Goal: Use online tool/utility: Utilize a website feature to perform a specific function

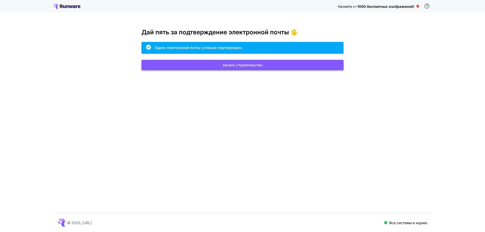
click at [307, 63] on button "Начать строительство" at bounding box center [243, 65] width 202 height 10
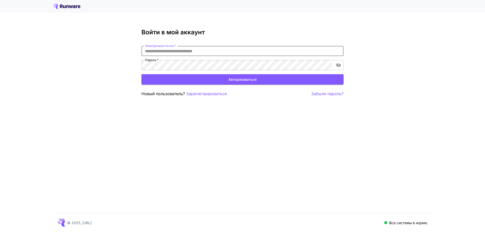
click at [324, 50] on input "Электронная почта   *" at bounding box center [243, 51] width 202 height 10
type input "**********"
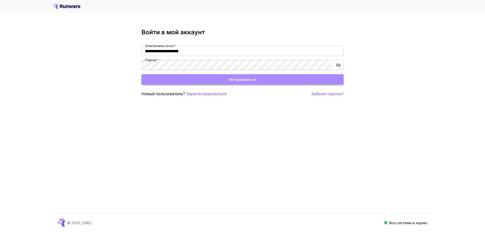
click at [246, 80] on font "Авторизоваться" at bounding box center [242, 79] width 28 height 4
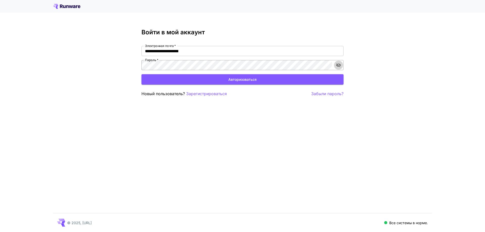
click at [339, 65] on icon "включить видимость пароля" at bounding box center [338, 65] width 5 height 4
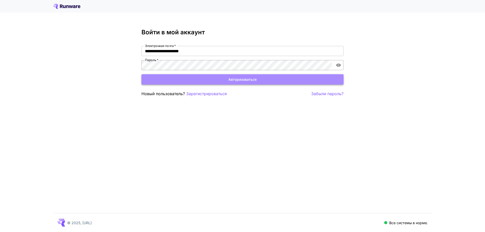
click at [227, 78] on button "Авторизоваться" at bounding box center [243, 79] width 202 height 10
click at [229, 77] on font "Авторизоваться" at bounding box center [242, 79] width 28 height 4
click at [248, 81] on font "Авторизоваться" at bounding box center [242, 79] width 28 height 4
click at [238, 78] on font "Авторизоваться" at bounding box center [242, 79] width 28 height 4
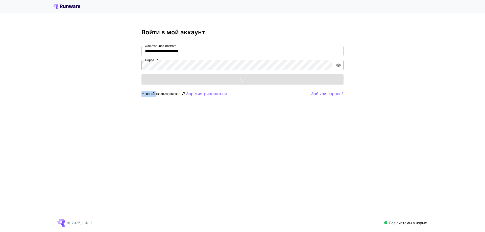
click at [238, 78] on div "Авторизоваться" at bounding box center [243, 79] width 202 height 10
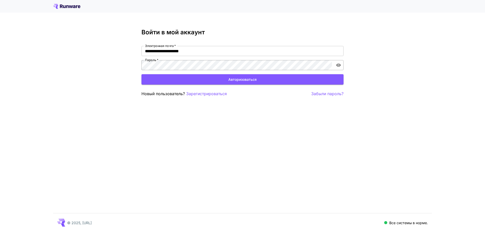
click at [256, 148] on div "**********" at bounding box center [242, 116] width 485 height 232
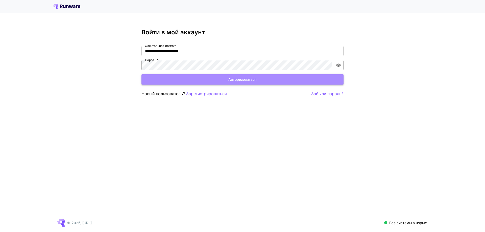
click at [236, 78] on font "Авторизоваться" at bounding box center [242, 79] width 28 height 4
click at [246, 81] on font "Авторизоваться" at bounding box center [242, 79] width 28 height 4
click at [243, 80] on button "Login" at bounding box center [243, 79] width 202 height 10
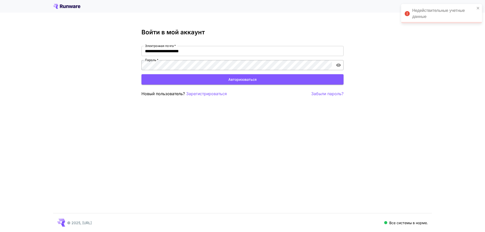
click at [255, 160] on div "**********" at bounding box center [242, 116] width 485 height 232
click at [241, 53] on input "Электронная почта   *" at bounding box center [243, 51] width 202 height 10
type input "**********"
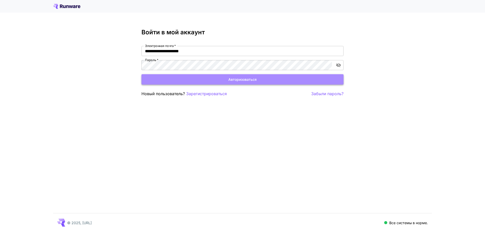
click at [227, 78] on button "Авторизоваться" at bounding box center [243, 79] width 202 height 10
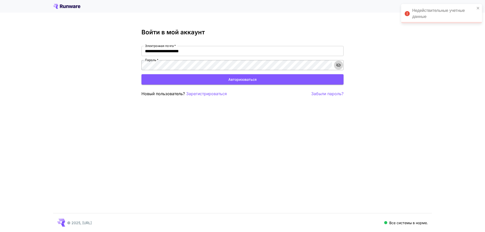
click at [340, 66] on icon "включить видимость пароля" at bounding box center [338, 65] width 5 height 4
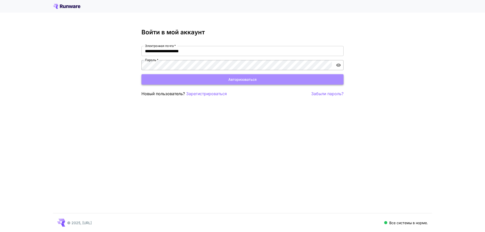
click at [240, 76] on button "Авторизоваться" at bounding box center [243, 79] width 202 height 10
click at [240, 78] on font "Авторизоваться" at bounding box center [242, 79] width 28 height 4
click at [244, 82] on font "Авторизоваться" at bounding box center [242, 79] width 28 height 6
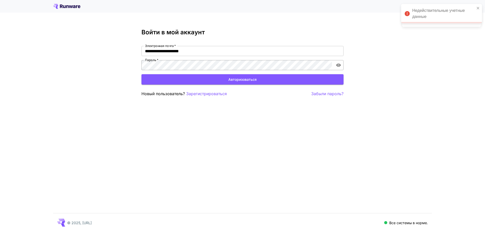
click at [244, 82] on font "Авторизоваться" at bounding box center [242, 79] width 28 height 6
click at [330, 93] on font "Забыли пароль?" at bounding box center [327, 93] width 32 height 5
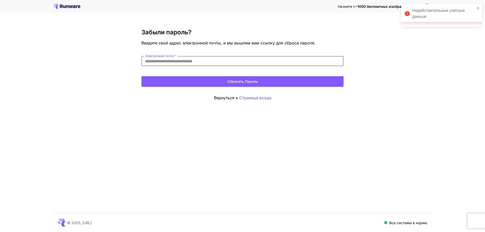
click at [205, 60] on input "Электронная почта   *" at bounding box center [243, 61] width 202 height 10
click at [280, 62] on input "Электронная почта   *" at bounding box center [243, 61] width 202 height 10
type input "**********"
click at [214, 80] on button "Сбросить пароль" at bounding box center [243, 81] width 202 height 10
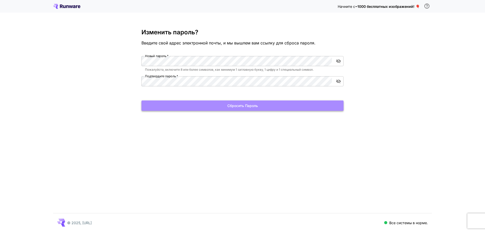
click at [250, 105] on font "Сбросить пароль" at bounding box center [242, 106] width 31 height 4
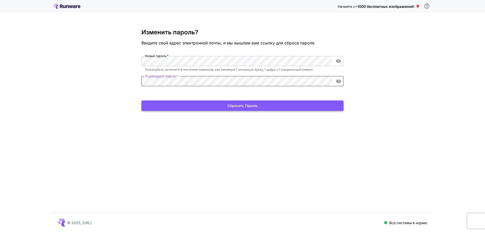
click at [242, 103] on font "Сбросить пароль" at bounding box center [242, 106] width 31 height 6
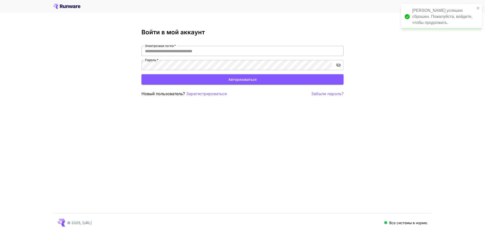
click at [236, 51] on input "Электронная почта   *" at bounding box center [243, 51] width 202 height 10
type input "**********"
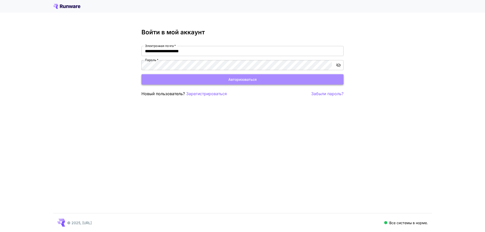
click at [215, 78] on button "Авторизоваться" at bounding box center [243, 79] width 202 height 10
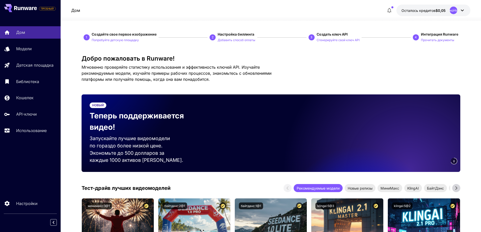
click at [387, 74] on div "Добро пожаловать в Runware! Мгновенно проверяйте статистику использования и эфф…" at bounding box center [271, 68] width 379 height 27
click at [467, 12] on button "Осталось кредитов $0,05 НеопределеноНеопределено" at bounding box center [434, 11] width 74 height 12
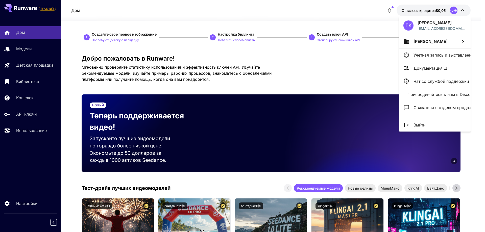
click at [344, 71] on div at bounding box center [242, 116] width 485 height 232
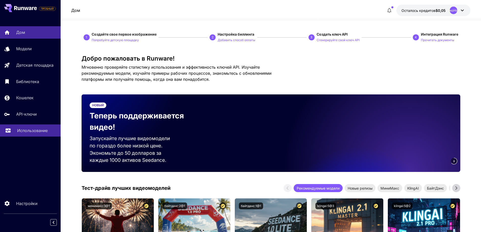
click at [35, 130] on font "Использование" at bounding box center [32, 130] width 31 height 5
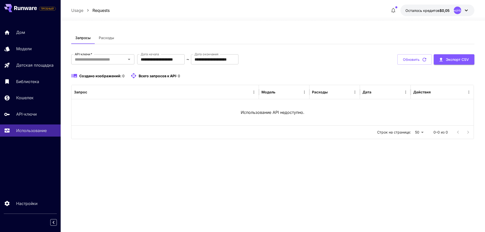
click at [143, 171] on div "**********" at bounding box center [272, 126] width 403 height 189
click at [198, 171] on div "**********" at bounding box center [272, 126] width 403 height 189
click at [130, 60] on icon "Открыть" at bounding box center [129, 59] width 6 height 6
click at [172, 174] on div "**********" at bounding box center [272, 126] width 403 height 189
click at [39, 47] on div "Модели" at bounding box center [36, 49] width 39 height 6
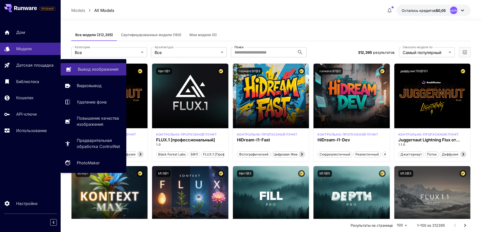
click at [81, 67] on font "Вывод изображения" at bounding box center [98, 69] width 41 height 5
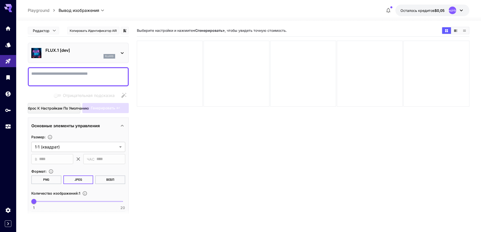
click at [163, 161] on section "Выберите настройки и нажмите «Сгенерировать» , чтобы увидеть точную стоимость." at bounding box center [303, 141] width 333 height 232
click at [164, 161] on section "Выберите настройки и нажмите «Сгенерировать» , чтобы увидеть точную стоимость." at bounding box center [303, 141] width 333 height 232
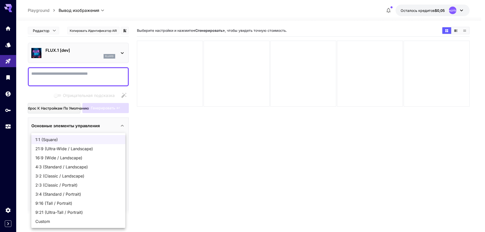
click at [122, 146] on body "**********" at bounding box center [242, 136] width 485 height 272
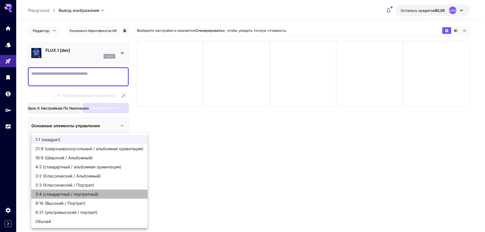
click at [98, 192] on font "3:4 (стандартный / портретный)" at bounding box center [66, 194] width 63 height 5
type input "**********"
type input "***"
type input "****"
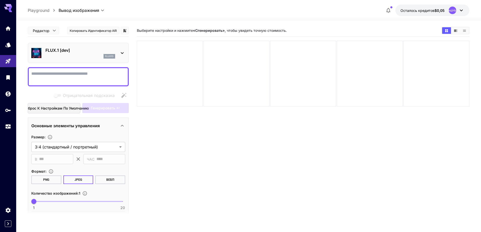
click at [160, 178] on section "Выберите настройки и нажмите «Сгенерировать» , чтобы увидеть точную стоимость." at bounding box center [303, 141] width 333 height 232
click at [173, 78] on div at bounding box center [170, 74] width 66 height 66
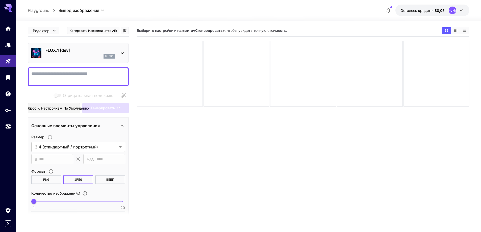
click at [173, 78] on div at bounding box center [170, 74] width 66 height 66
click at [108, 55] on font "flux1d" at bounding box center [109, 56] width 9 height 3
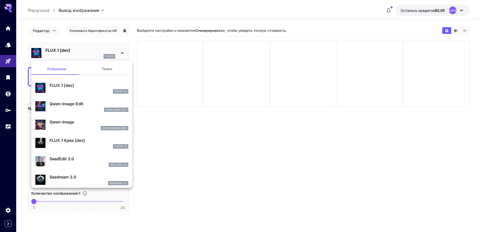
click at [108, 55] on div at bounding box center [242, 116] width 485 height 232
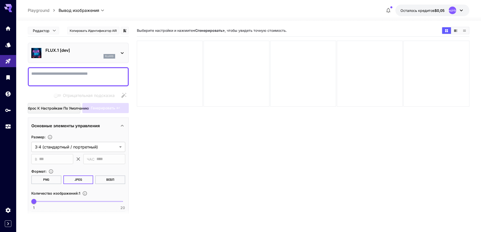
type input "**"
click at [122, 201] on span "1 20 20" at bounding box center [78, 202] width 89 height 8
drag, startPoint x: 122, startPoint y: 201, endPoint x: 132, endPoint y: 200, distance: 9.6
click at [132, 200] on main "**********" at bounding box center [249, 143] width 442 height 236
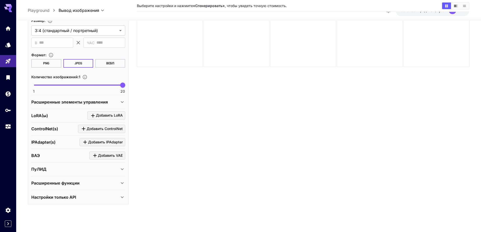
scroll to position [40, 0]
click at [121, 198] on icon at bounding box center [122, 197] width 6 height 6
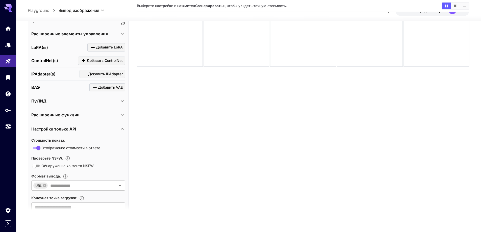
scroll to position [188, 0]
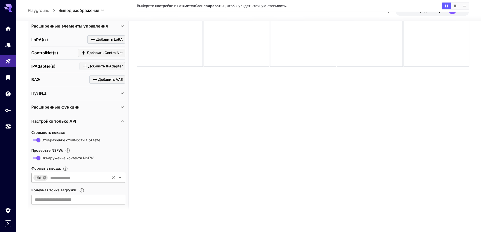
click at [44, 179] on icon at bounding box center [45, 178] width 4 height 4
click at [121, 176] on icon "Open" at bounding box center [120, 178] width 6 height 6
click at [105, 214] on li "URL" at bounding box center [78, 216] width 94 height 13
click at [107, 202] on input "text" at bounding box center [78, 200] width 94 height 10
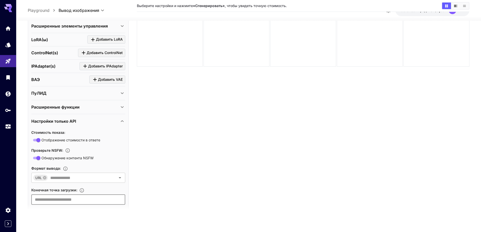
click at [107, 202] on input "text" at bounding box center [78, 200] width 94 height 10
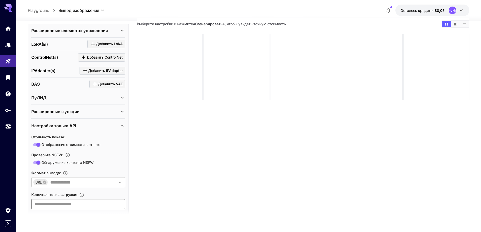
scroll to position [0, 0]
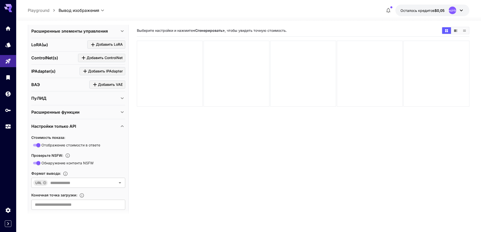
click at [464, 8] on icon at bounding box center [462, 10] width 6 height 6
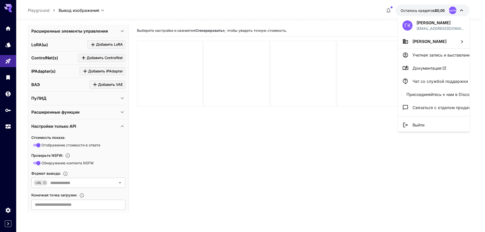
click at [464, 8] on div at bounding box center [242, 116] width 485 height 232
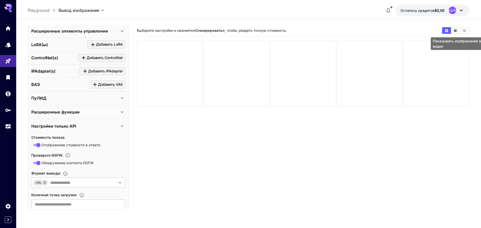
click at [457, 33] on button "Показывать изображения в режиме видео" at bounding box center [456, 30] width 9 height 7
click at [448, 31] on icon "Показывать изображения в виде сетки" at bounding box center [447, 30] width 3 height 3
click at [465, 30] on icon "Показывать изображения в виде списка" at bounding box center [465, 31] width 4 height 4
click at [446, 30] on icon "Показывать изображения в виде сетки" at bounding box center [447, 30] width 3 height 3
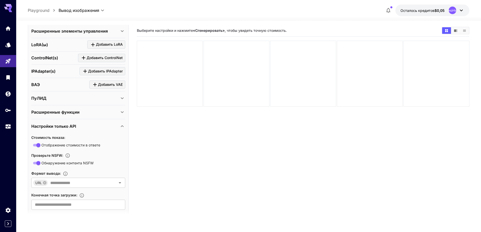
click at [122, 111] on icon at bounding box center [122, 112] width 6 height 6
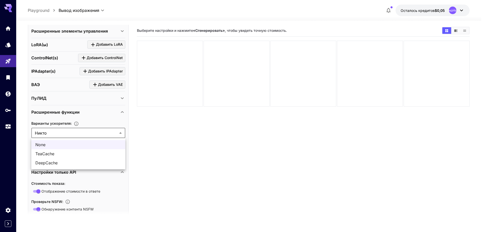
click at [123, 136] on body "**********" at bounding box center [242, 136] width 485 height 272
click at [114, 160] on span "DeepCache" at bounding box center [78, 163] width 86 height 6
type input "*********"
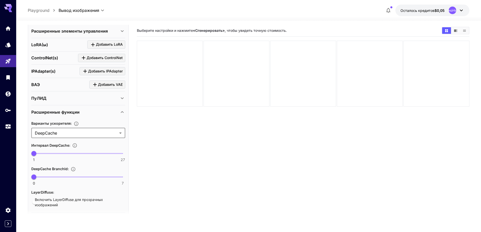
type input "**"
click at [76, 153] on span at bounding box center [78, 153] width 89 height 1
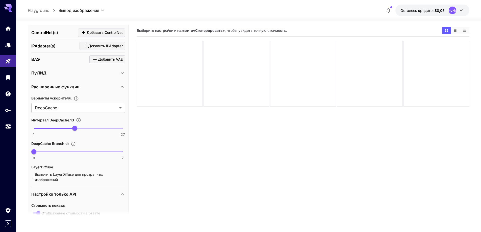
scroll to position [238, 0]
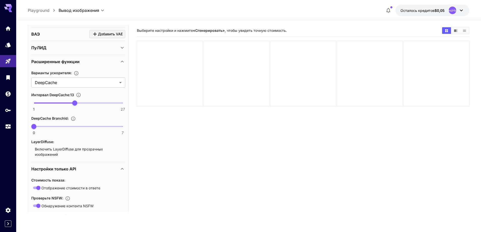
click at [37, 151] on font "Включить LayerDiffuse для прозрачных изображений" at bounding box center [69, 152] width 68 height 10
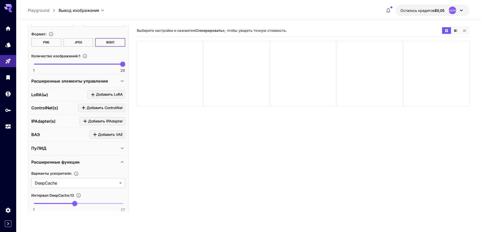
scroll to position [137, 0]
click at [107, 94] on font "Добавить LoRA" at bounding box center [109, 95] width 27 height 4
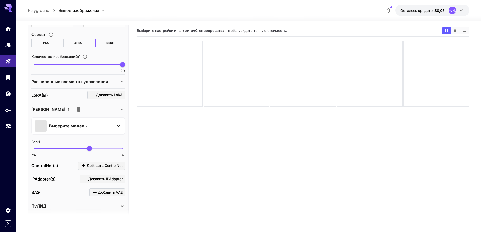
click at [120, 128] on icon at bounding box center [119, 126] width 6 height 6
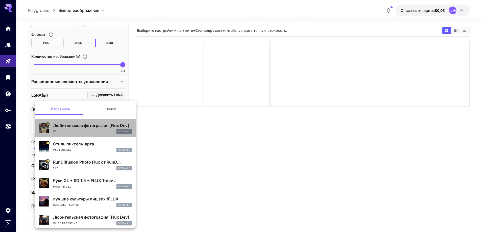
click at [90, 126] on font "Любительская фотография [Flux Dev]" at bounding box center [91, 125] width 76 height 5
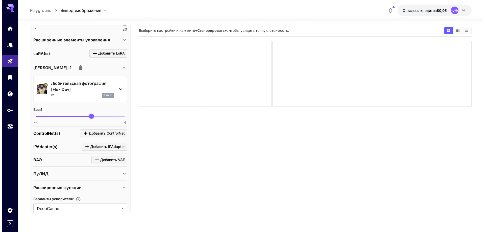
scroll to position [188, 0]
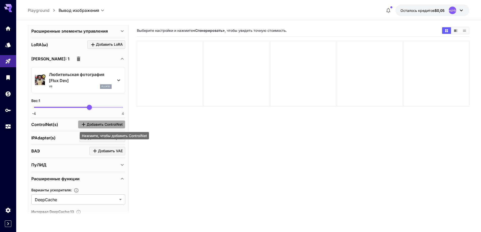
click at [102, 124] on font "Добавить ControlNet" at bounding box center [105, 124] width 36 height 4
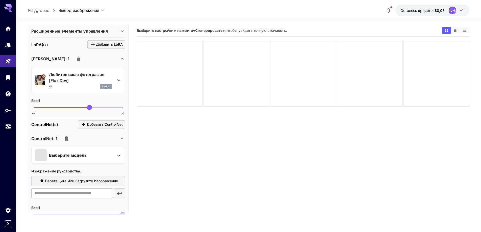
click at [118, 155] on icon at bounding box center [118, 156] width 3 height 2
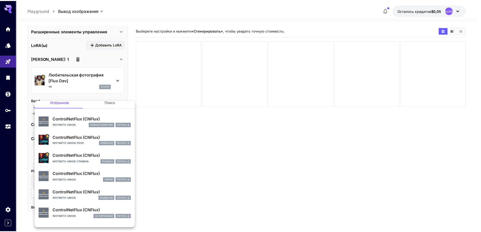
scroll to position [0, 0]
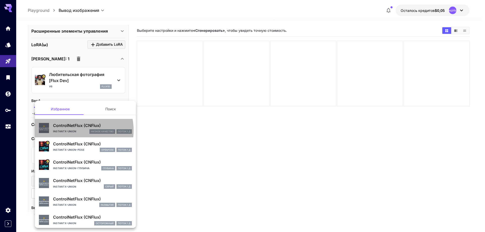
click at [72, 131] on font "instantx-union" at bounding box center [64, 131] width 23 height 3
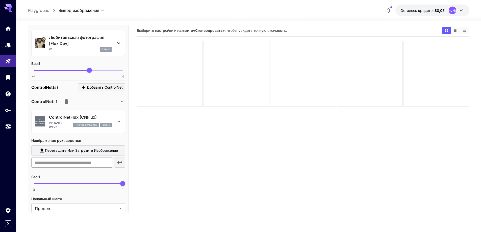
scroll to position [238, 0]
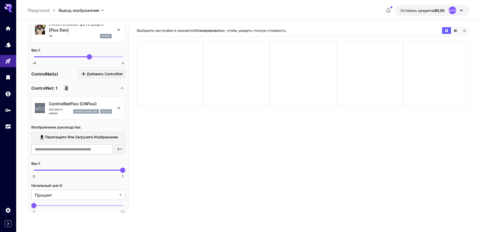
click at [106, 146] on input "text" at bounding box center [72, 149] width 82 height 10
click at [120, 146] on div "​" at bounding box center [78, 149] width 94 height 10
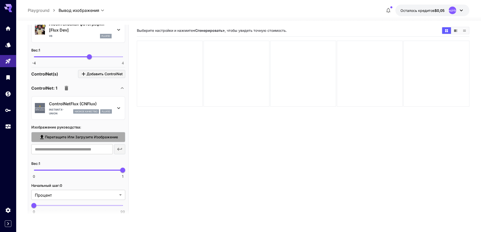
click at [79, 135] on font "Перетащите или загрузите изображение" at bounding box center [81, 137] width 73 height 4
click at [0, 0] on input "Перетащите или загрузите изображение" at bounding box center [0, 0] width 0 height 0
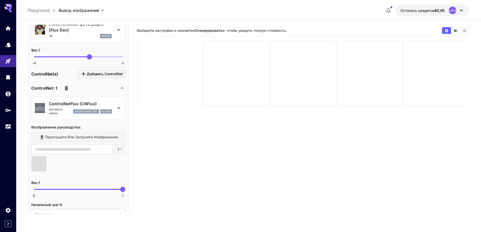
type input "**********"
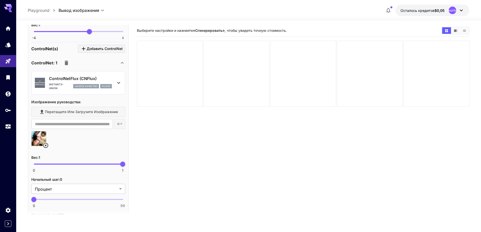
scroll to position [289, 0]
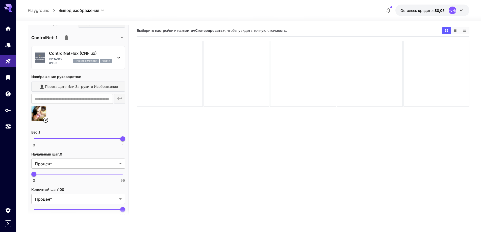
type input "**"
click at [70, 174] on span at bounding box center [78, 174] width 89 height 1
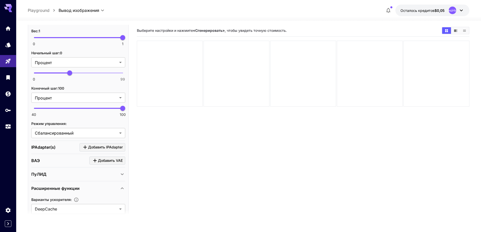
scroll to position [415, 0]
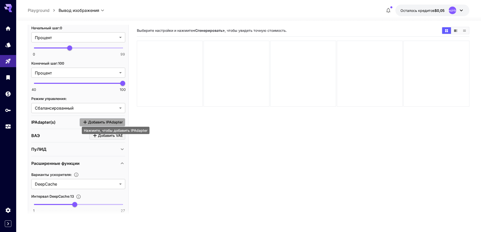
click at [114, 120] on font "Добавить IPAdapter" at bounding box center [105, 122] width 35 height 4
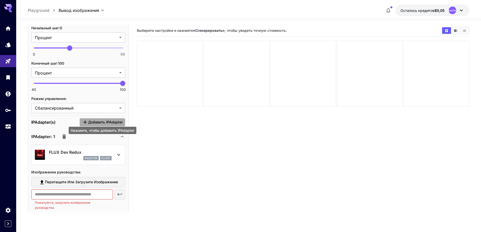
click at [114, 120] on font "Добавить IPAdapter" at bounding box center [105, 122] width 35 height 4
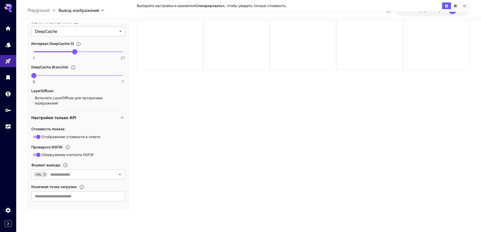
scroll to position [40, 0]
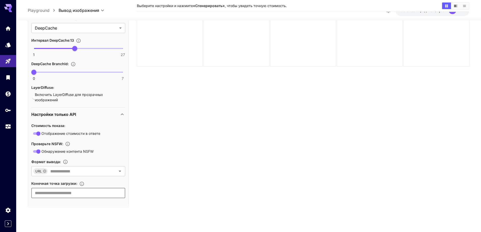
click at [103, 190] on input "text" at bounding box center [78, 193] width 94 height 10
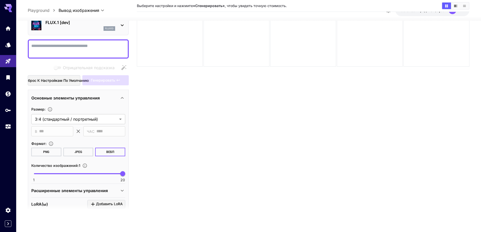
scroll to position [0, 0]
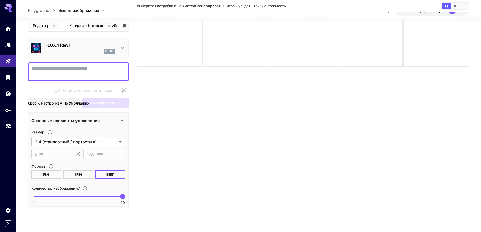
click at [112, 70] on textarea "Отрицательная подсказка" at bounding box center [78, 72] width 94 height 12
type textarea "*"
click at [106, 103] on font "Генерировать" at bounding box center [103, 103] width 24 height 4
click at [102, 100] on span "Генерировать" at bounding box center [103, 103] width 24 height 6
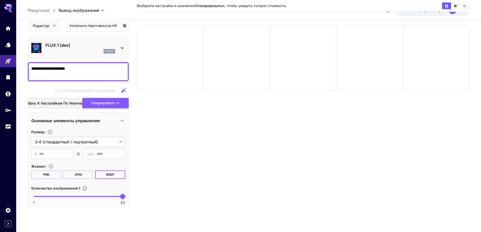
click at [102, 100] on span "Генерировать" at bounding box center [103, 103] width 24 height 6
click at [102, 101] on font "Генерировать" at bounding box center [103, 103] width 24 height 4
click at [124, 89] on icon "button" at bounding box center [124, 90] width 6 height 6
type textarea "**********"
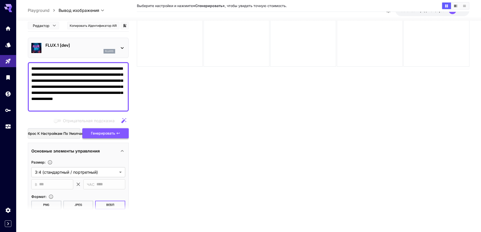
click at [102, 134] on font "Генерировать" at bounding box center [103, 133] width 24 height 4
click at [123, 130] on button "Генерировать" at bounding box center [105, 133] width 47 height 10
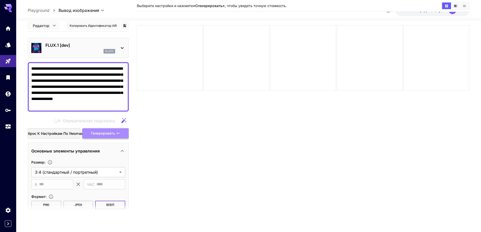
click at [112, 132] on font "Генерировать" at bounding box center [103, 133] width 24 height 4
click at [121, 120] on icon "button" at bounding box center [124, 121] width 6 height 6
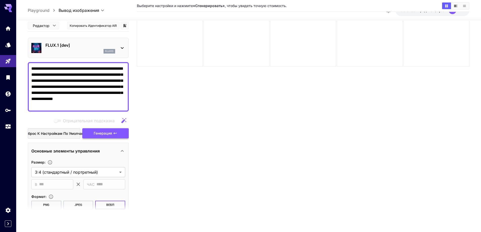
click at [111, 132] on font "Генерация" at bounding box center [103, 133] width 18 height 4
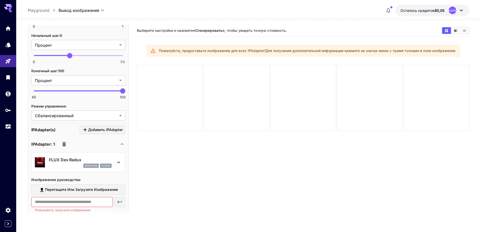
scroll to position [455, 0]
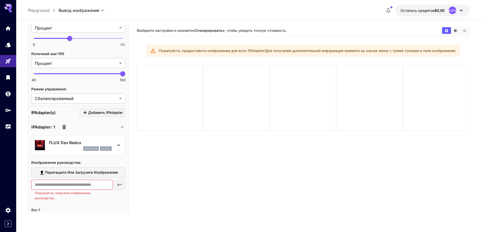
click at [107, 147] on font "flux1d" at bounding box center [106, 148] width 9 height 3
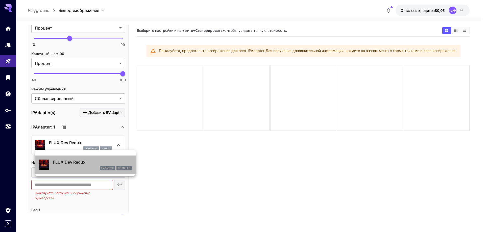
click at [110, 170] on div "ipAdapter" at bounding box center [107, 168] width 15 height 5
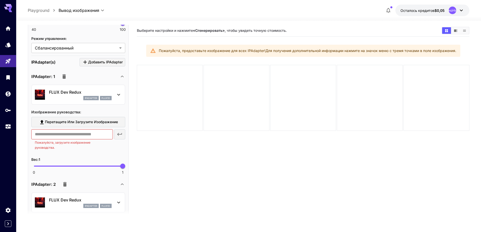
scroll to position [531, 0]
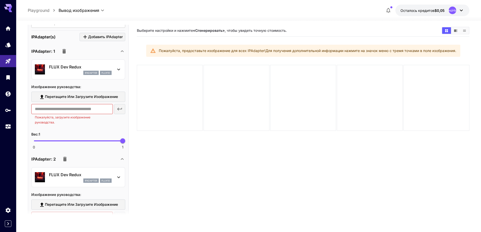
click at [121, 106] on div "​ Пожалуйста, загрузите изображение руководства." at bounding box center [78, 114] width 94 height 21
click at [101, 106] on input "text" at bounding box center [72, 109] width 82 height 10
click at [91, 95] on font "Перетащите или загрузите изображение" at bounding box center [81, 97] width 73 height 4
click at [0, 0] on input "Перетащите или загрузите изображение" at bounding box center [0, 0] width 0 height 0
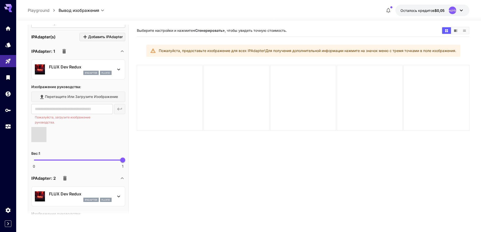
type input "**********"
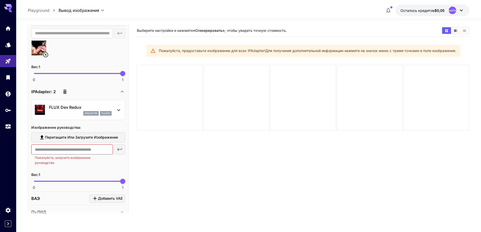
scroll to position [632, 0]
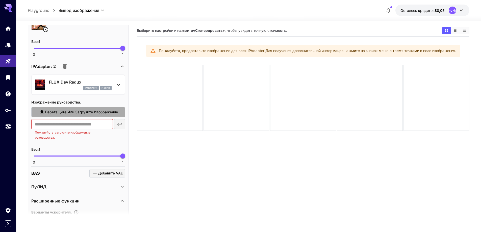
click at [101, 110] on font "Перетащите или загрузите изображение" at bounding box center [81, 112] width 73 height 4
click at [0, 0] on input "Перетащите или загрузите изображение" at bounding box center [0, 0] width 0 height 0
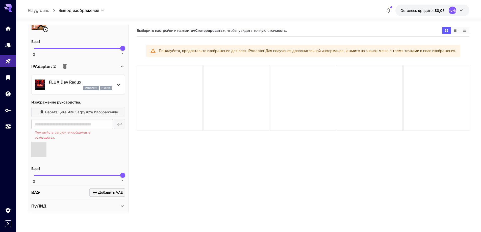
type input "**********"
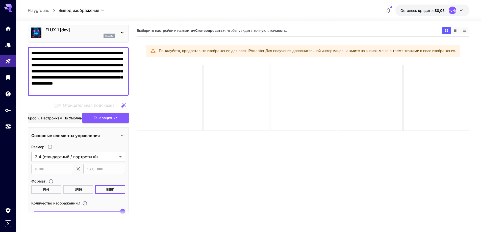
scroll to position [0, 0]
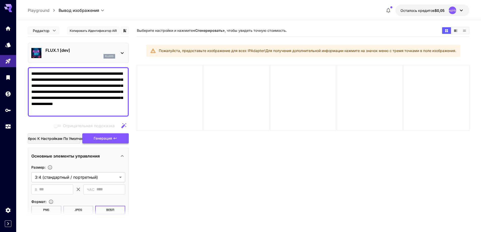
click at [114, 138] on icon "button" at bounding box center [115, 138] width 4 height 4
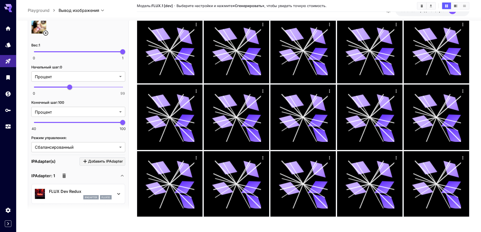
scroll to position [430, 0]
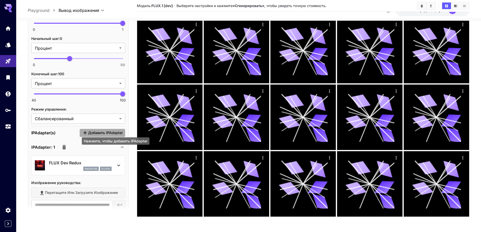
click at [105, 131] on font "Добавить IPAdapter" at bounding box center [105, 133] width 35 height 4
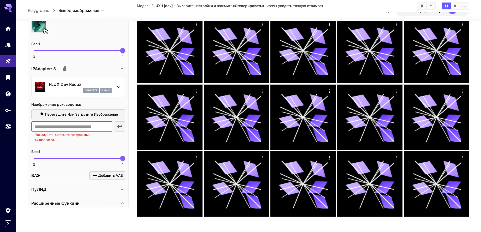
scroll to position [733, 0]
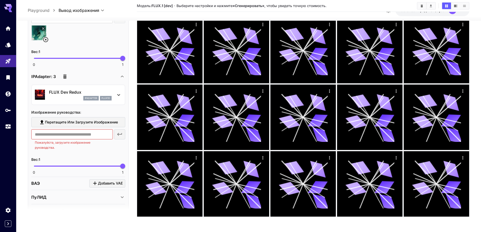
click at [106, 97] on font "flux1d" at bounding box center [106, 98] width 9 height 3
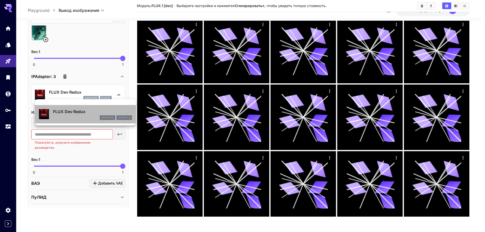
click at [123, 119] on font "ПОТОК.1 Д" at bounding box center [124, 117] width 12 height 3
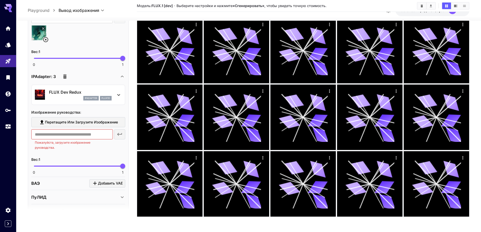
click at [112, 120] on font "Перетащите или загрузите изображение" at bounding box center [81, 122] width 73 height 4
click at [0, 0] on input "Перетащите или загрузите изображение" at bounding box center [0, 0] width 0 height 0
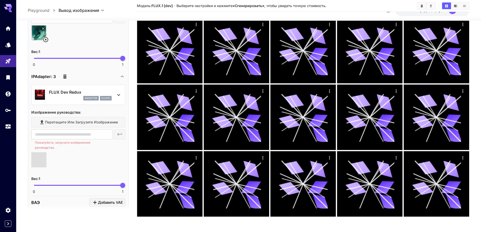
type input "**********"
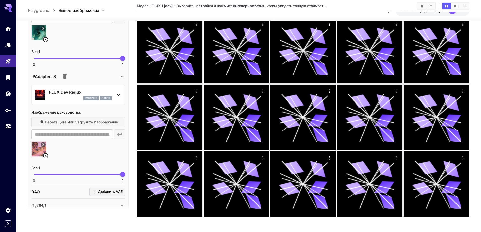
click at [109, 97] on font "flux1d" at bounding box center [106, 98] width 9 height 3
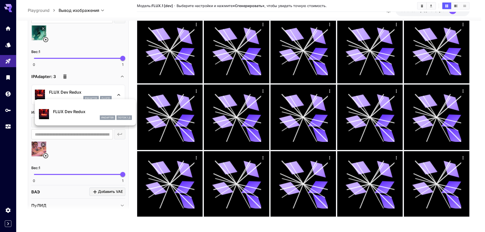
click at [125, 118] on font "ПОТОК.1 Д" at bounding box center [124, 117] width 12 height 3
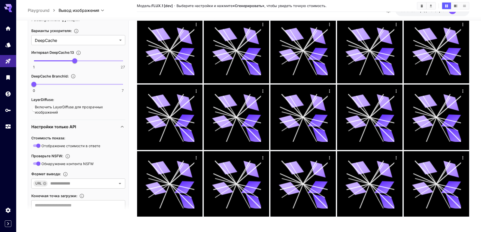
scroll to position [946, 0]
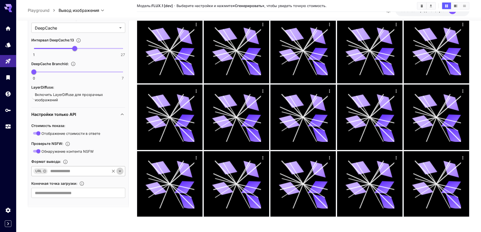
click at [121, 169] on icon "Открыть" at bounding box center [120, 171] width 6 height 6
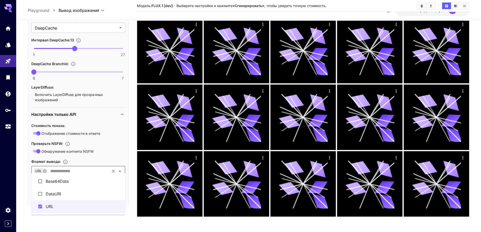
click at [103, 178] on li "Base64Data" at bounding box center [78, 181] width 94 height 13
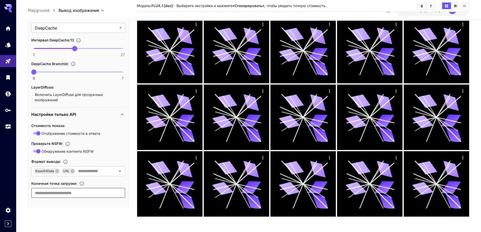
click at [99, 191] on input "text" at bounding box center [78, 193] width 94 height 10
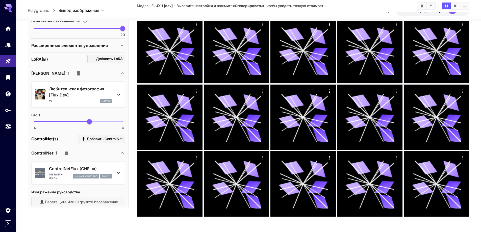
scroll to position [137, 0]
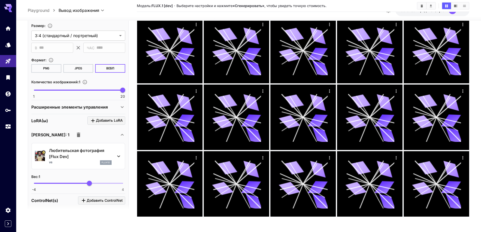
click at [76, 66] on font "JPEG" at bounding box center [79, 68] width 8 height 5
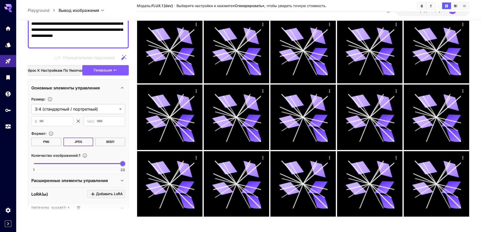
scroll to position [61, 0]
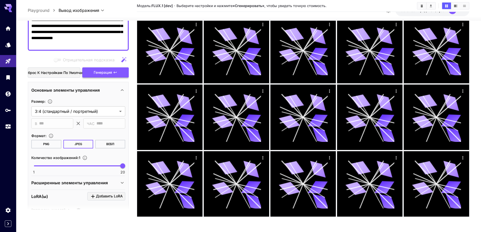
click at [104, 72] on button "Генерация" at bounding box center [105, 72] width 47 height 10
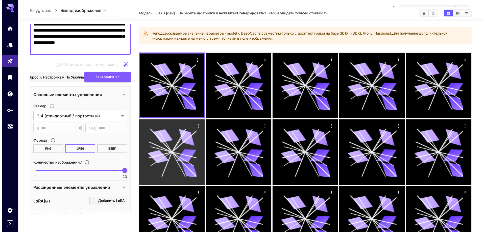
scroll to position [0, 0]
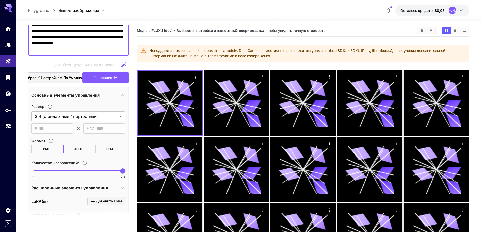
click at [63, 78] on font "Сброс к настройкам по умолчанию" at bounding box center [57, 78] width 63 height 4
type input "**********"
type input "****"
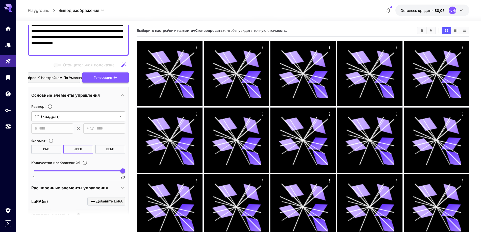
click at [98, 75] on font "Генерация" at bounding box center [103, 77] width 18 height 4
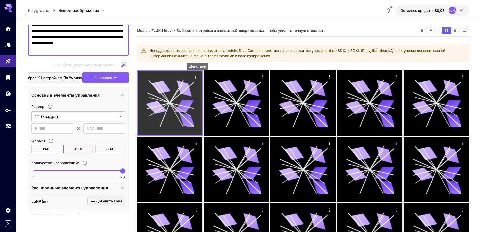
click at [195, 78] on icon "Действия" at bounding box center [195, 77] width 5 height 5
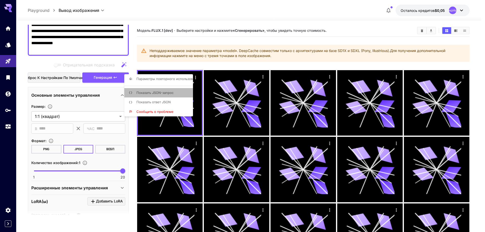
click at [174, 93] on li "Показать JSON-запрос" at bounding box center [160, 93] width 72 height 10
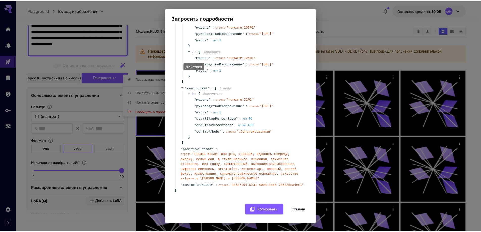
scroll to position [225, 0]
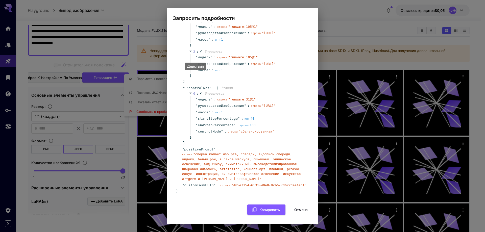
click at [342, 33] on div "Запросить подробности { 17 предметов ​ " taskType " : строка " imageInference "…" at bounding box center [242, 116] width 485 height 232
click at [311, 21] on h2 "Запросить подробности" at bounding box center [243, 15] width 152 height 14
click at [299, 209] on font "Отмена" at bounding box center [300, 210] width 13 height 4
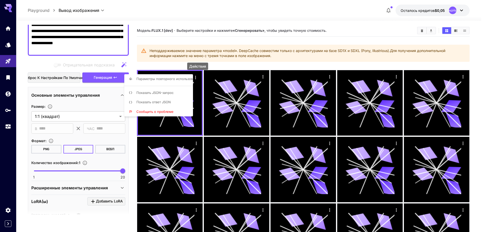
click at [166, 100] on font "Показать ответ JSON" at bounding box center [153, 102] width 34 height 4
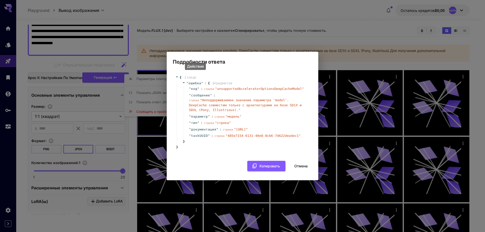
click at [198, 65] on font "Действия" at bounding box center [195, 66] width 17 height 4
click at [177, 75] on icon at bounding box center [176, 76] width 3 height 3
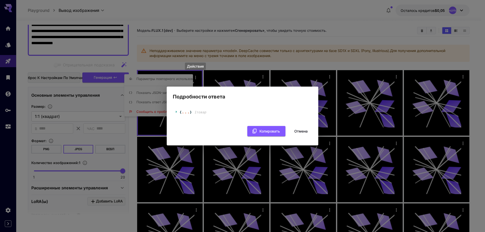
click at [301, 132] on font "Отмена" at bounding box center [300, 131] width 13 height 4
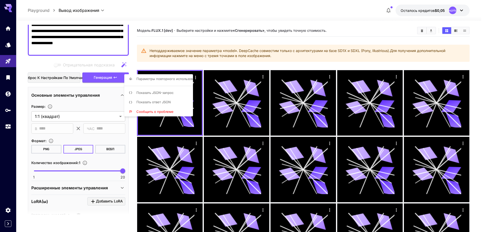
click at [125, 64] on div at bounding box center [242, 116] width 485 height 232
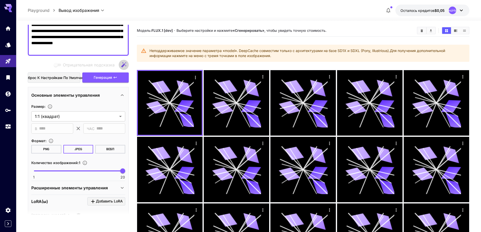
click at [125, 64] on icon "button" at bounding box center [123, 64] width 5 height 5
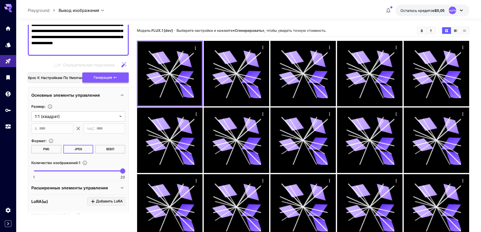
click at [111, 79] on font "Генерация" at bounding box center [103, 77] width 18 height 4
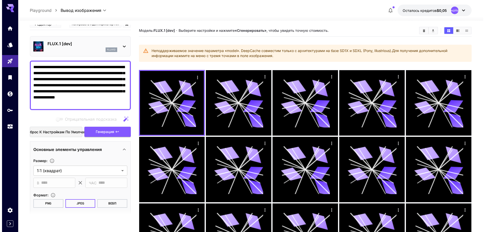
scroll to position [0, 0]
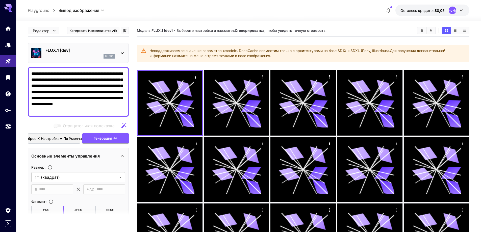
click at [86, 50] on p "FLUX.1 [dev]" at bounding box center [80, 50] width 70 height 6
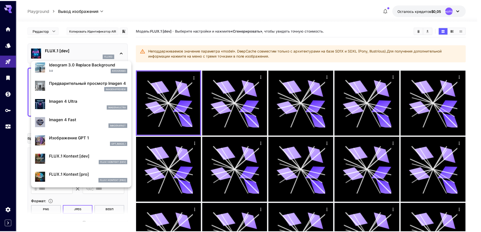
scroll to position [202, 0]
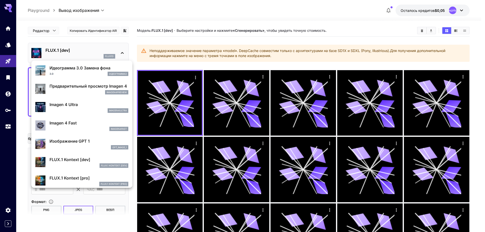
click at [79, 88] on font "Предварительный просмотр Imagen 4" at bounding box center [89, 86] width 78 height 5
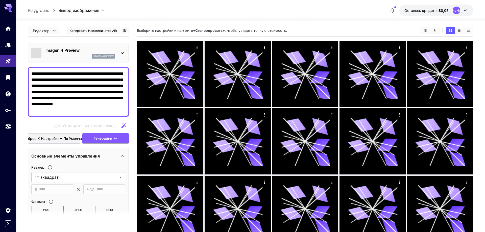
type input "*"
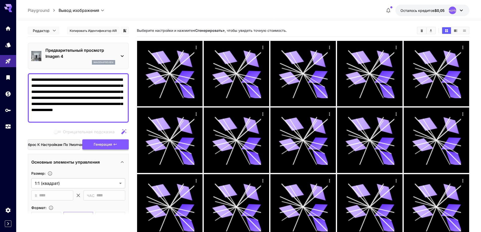
click at [99, 144] on font "Генерация" at bounding box center [103, 144] width 18 height 4
